Goal: Check status: Check status

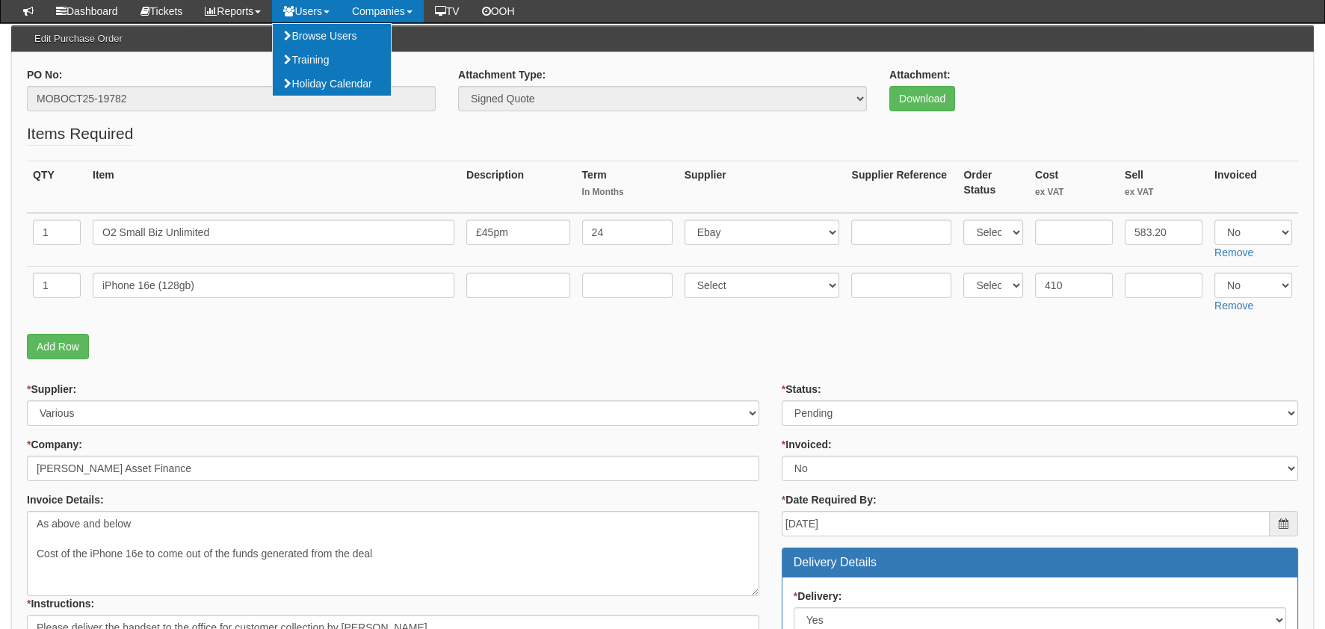
scroll to position [74, 0]
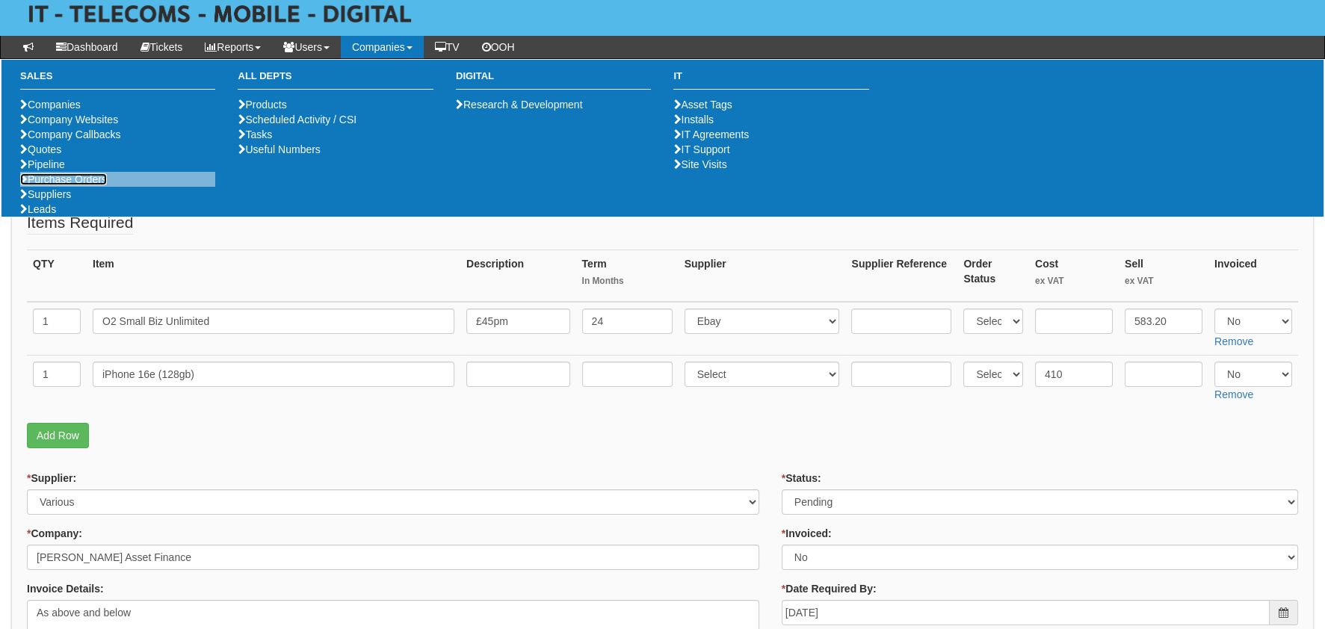
click at [85, 185] on link "Purchase Orders" at bounding box center [63, 179] width 87 height 12
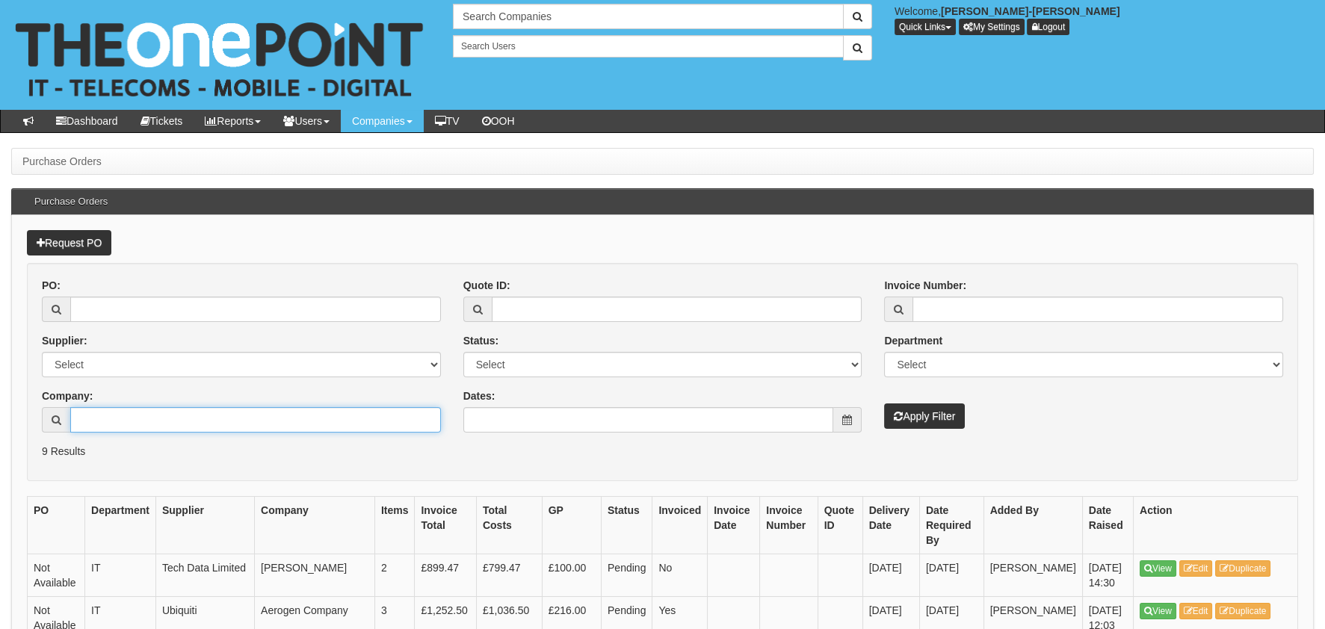
click at [109, 409] on input "Company:" at bounding box center [255, 419] width 371 height 25
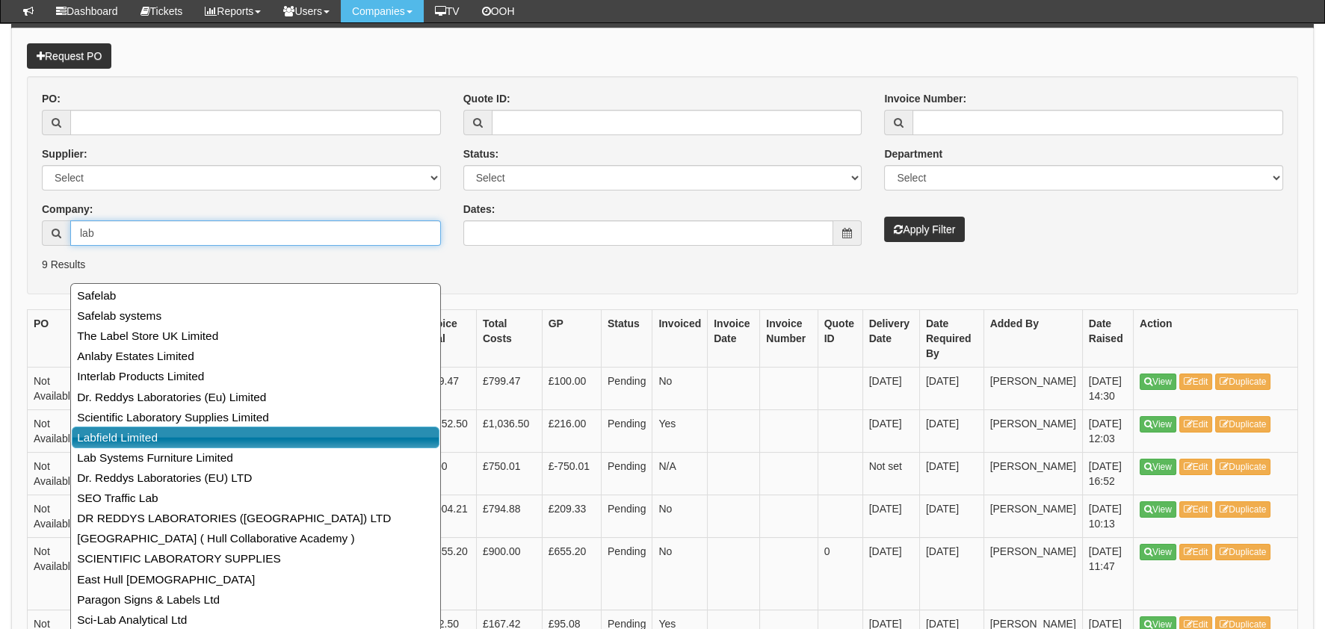
scroll to position [149, 0]
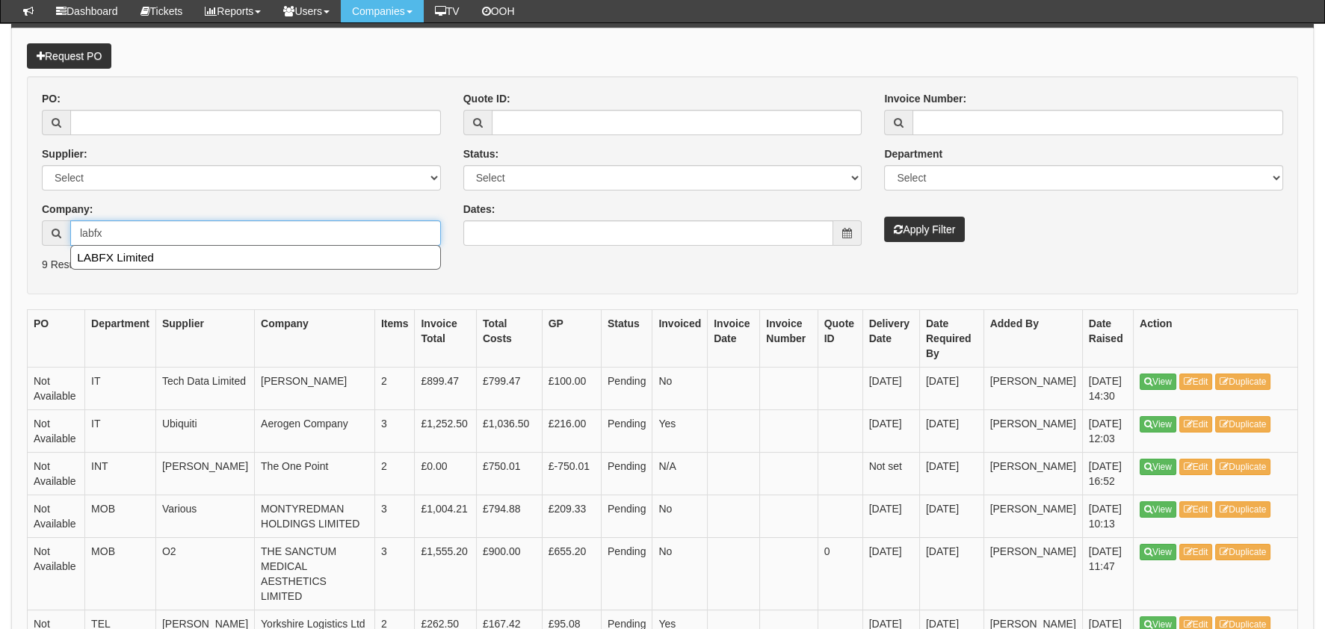
click at [130, 267] on ul "LABFX Limited" at bounding box center [255, 257] width 371 height 25
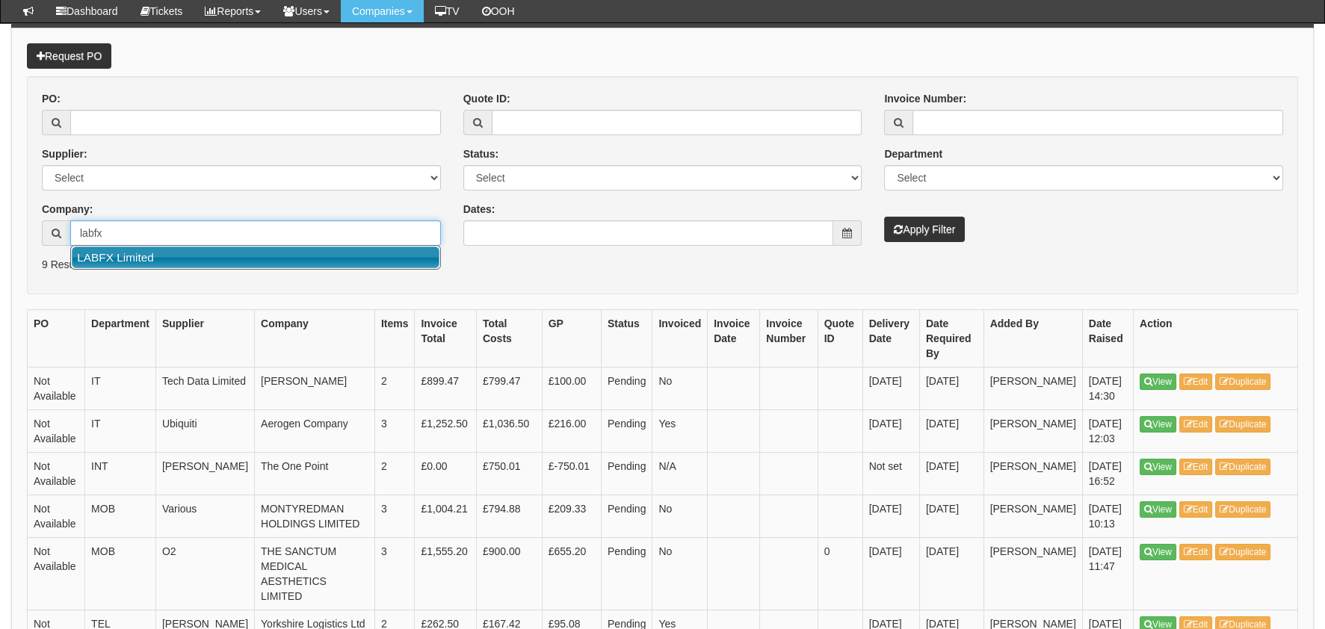
click at [125, 259] on link "LABFX Limited" at bounding box center [256, 258] width 368 height 22
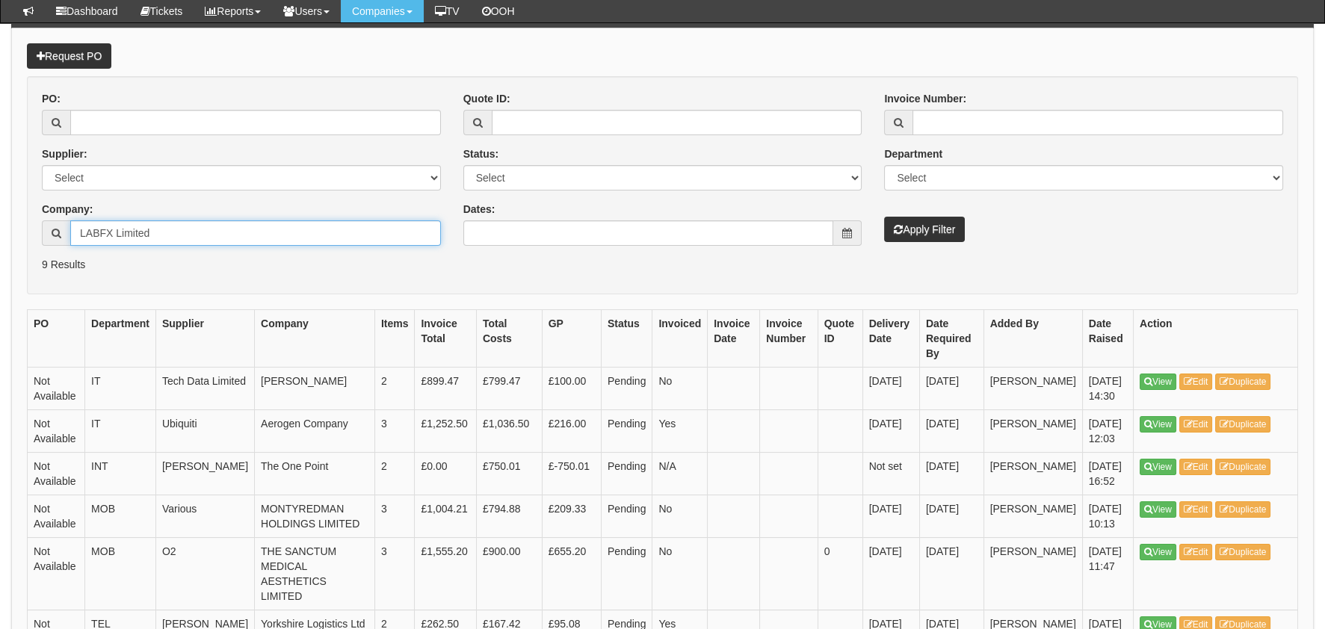
type input "LABFX Limited"
drag, startPoint x: 937, startPoint y: 178, endPoint x: 934, endPoint y: 190, distance: 12.3
click at [937, 178] on select "Select Mobiles IT Telecoms Marketing Digital Internal" at bounding box center [1083, 177] width 399 height 25
select select "MOB"
click at [884, 165] on select "Select Mobiles IT Telecoms Marketing Digital Internal" at bounding box center [1083, 177] width 399 height 25
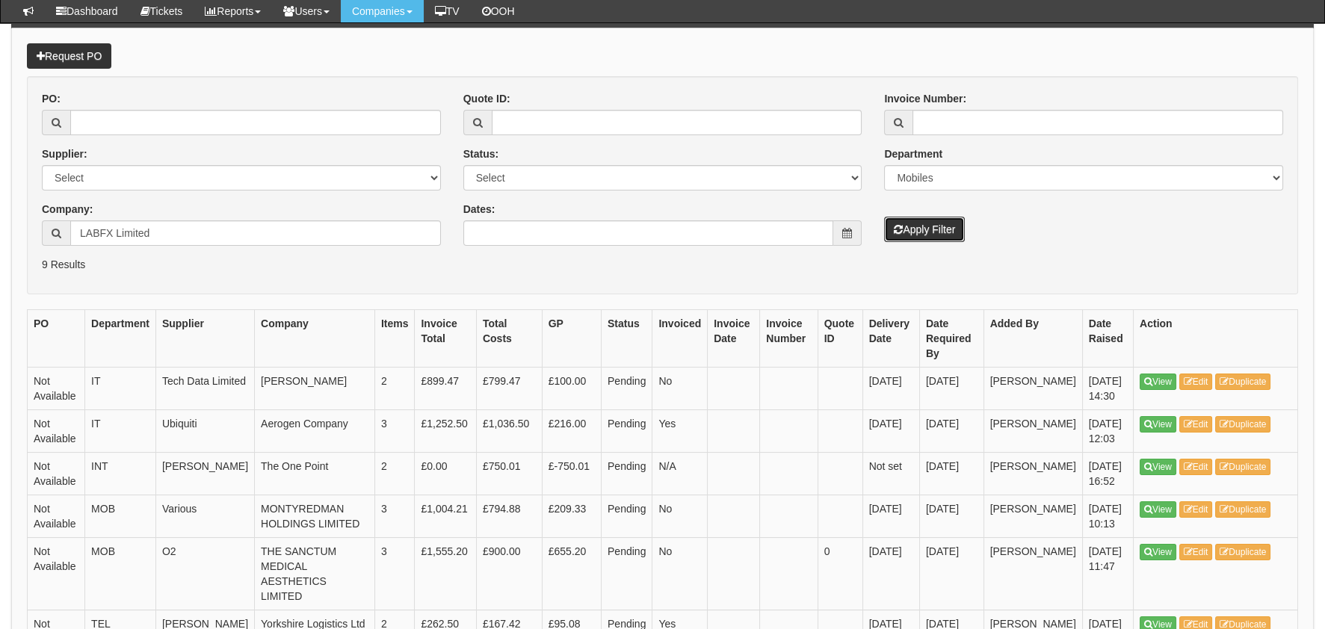
click at [923, 227] on button "Apply Filter" at bounding box center [924, 229] width 81 height 25
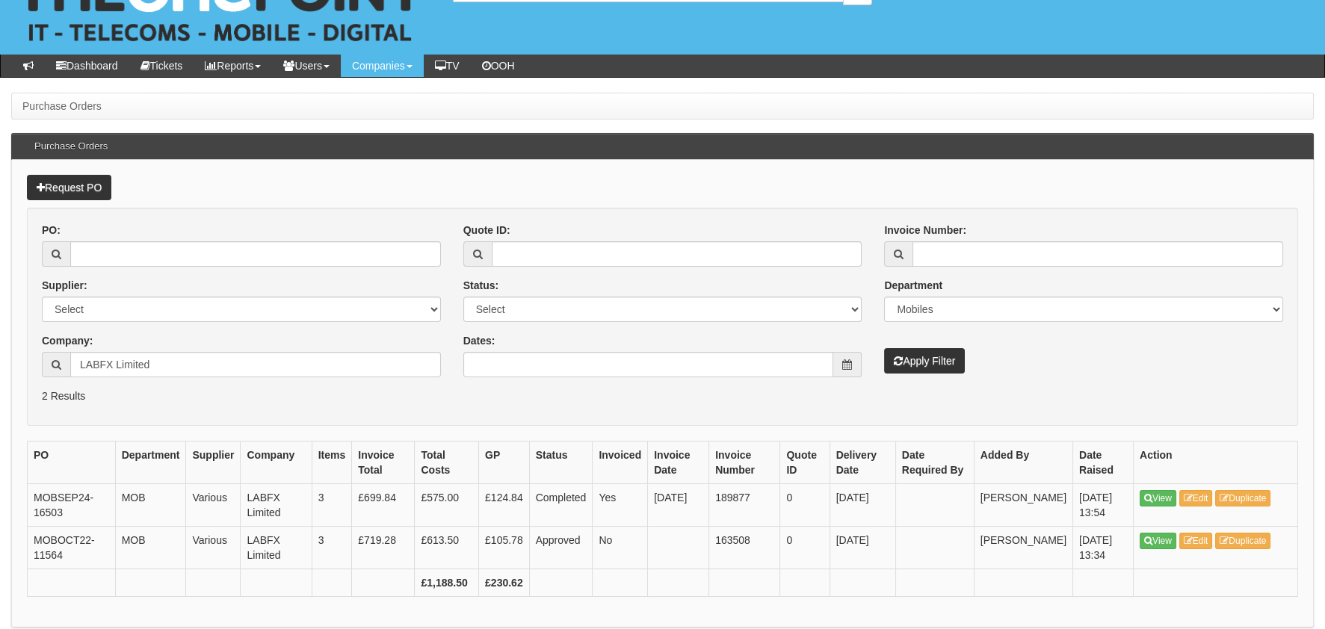
scroll to position [77, 0]
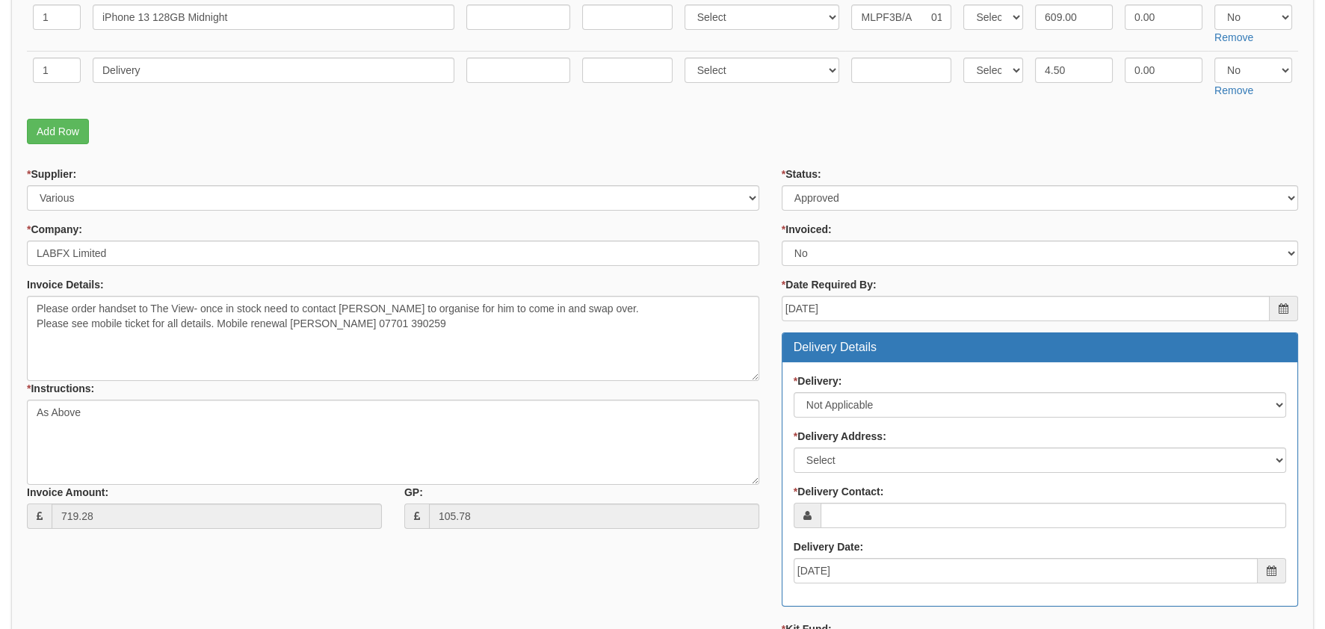
scroll to position [74, 0]
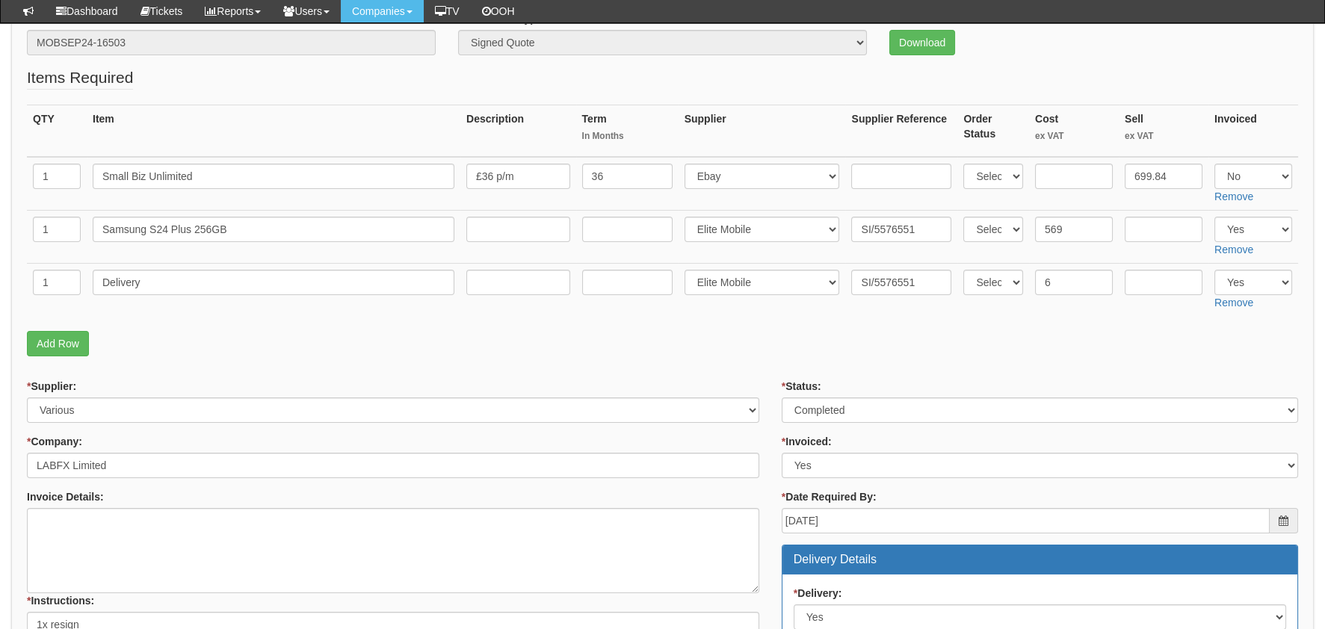
scroll to position [74, 0]
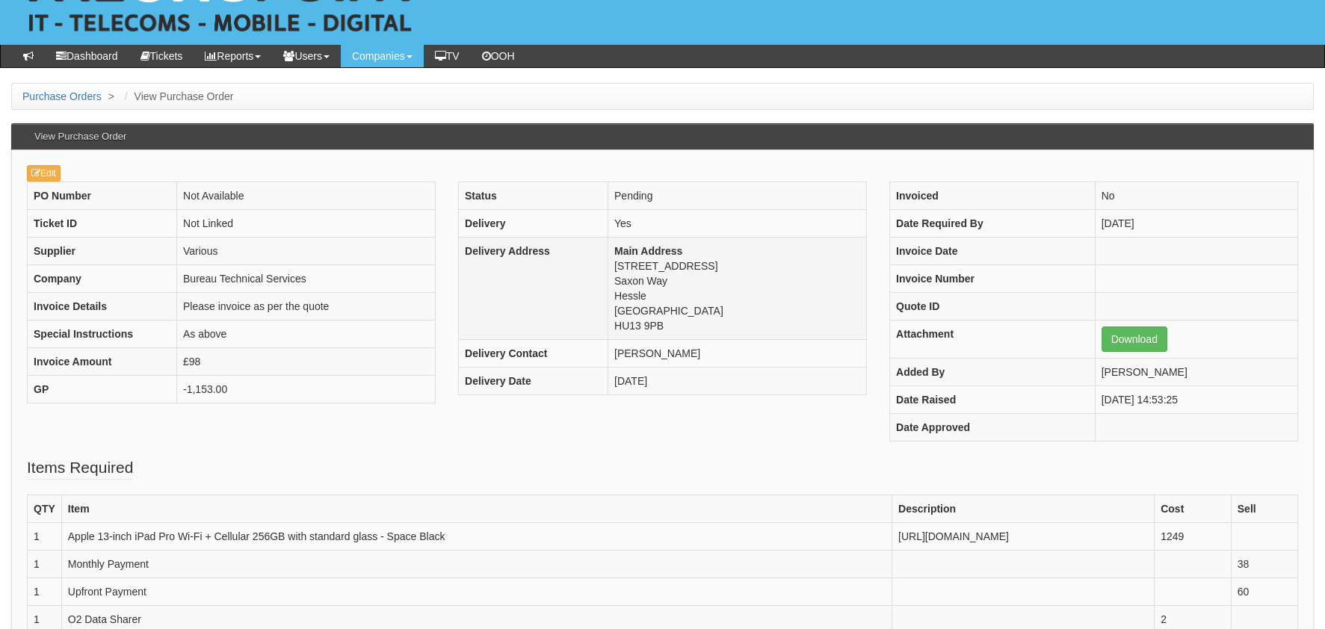
scroll to position [149, 0]
